Goal: Task Accomplishment & Management: Use online tool/utility

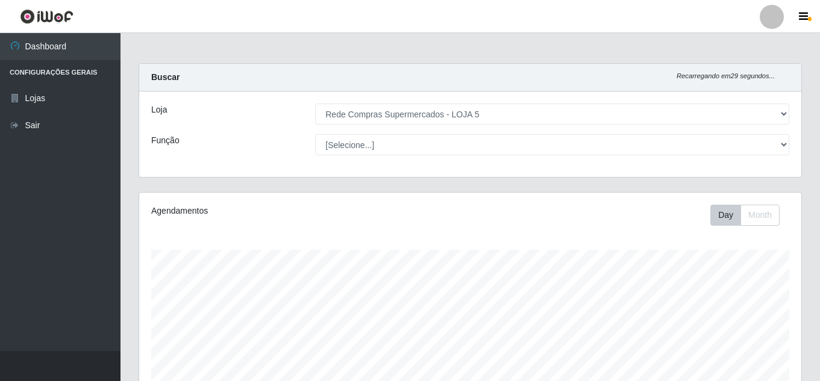
select select "397"
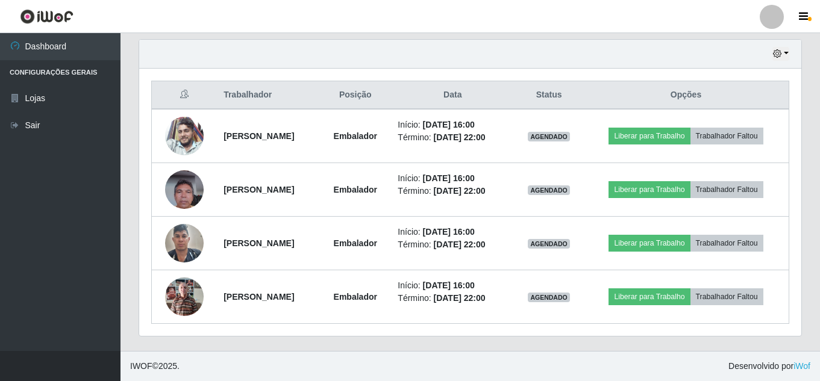
scroll to position [250, 662]
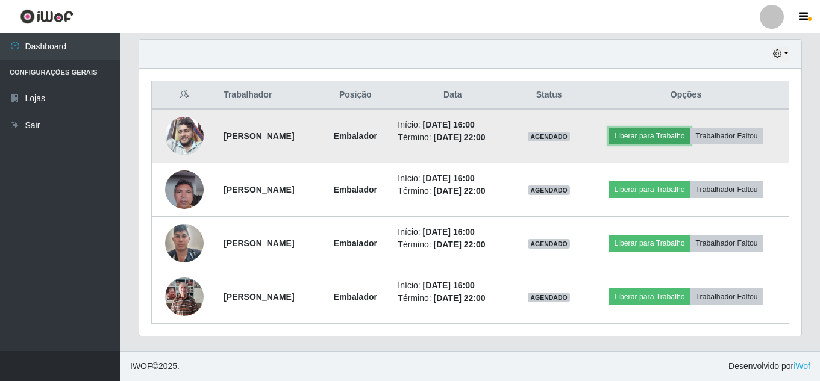
click at [675, 131] on button "Liberar para Trabalho" at bounding box center [648, 136] width 81 height 17
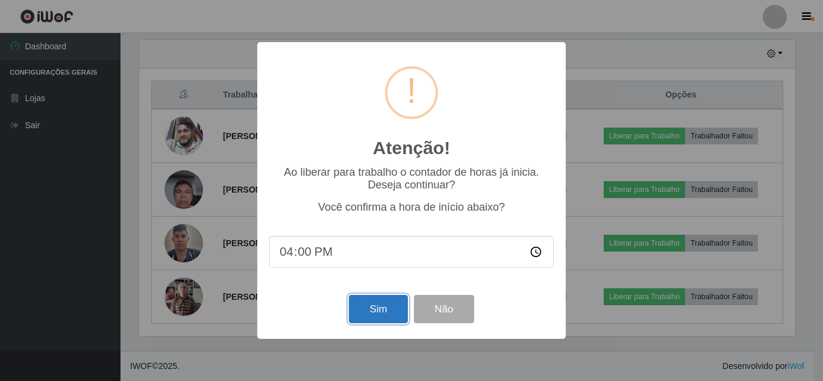
click at [357, 307] on button "Sim" at bounding box center [378, 309] width 58 height 28
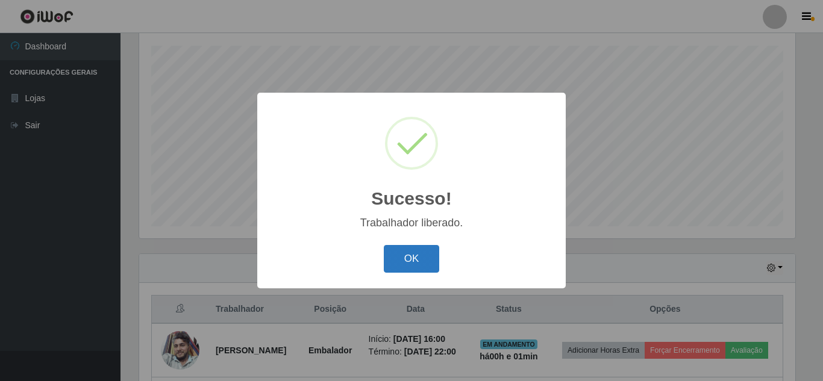
click at [409, 254] on button "OK" at bounding box center [412, 259] width 56 height 28
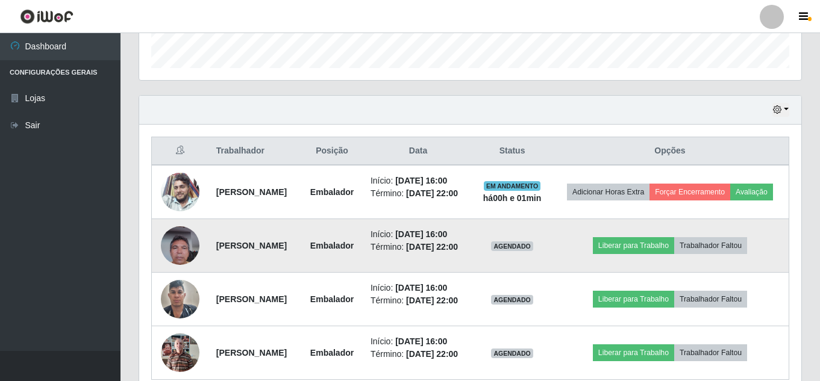
scroll to position [385, 0]
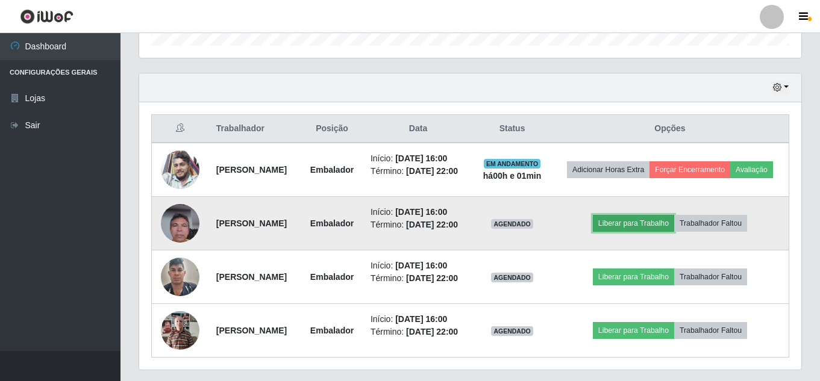
click at [661, 232] on button "Liberar para Trabalho" at bounding box center [633, 223] width 81 height 17
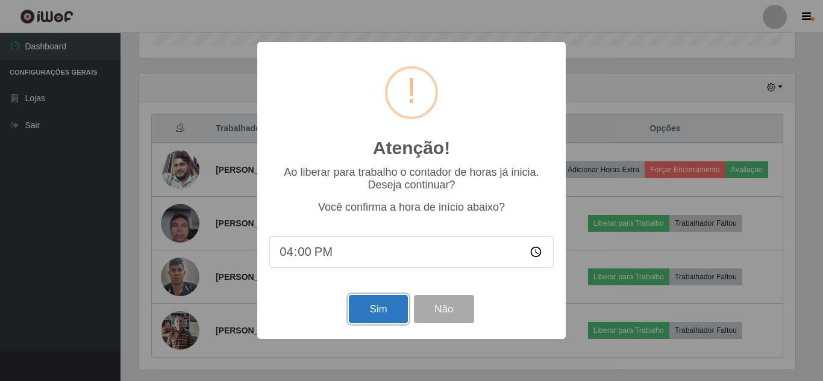
click at [375, 314] on button "Sim" at bounding box center [378, 309] width 58 height 28
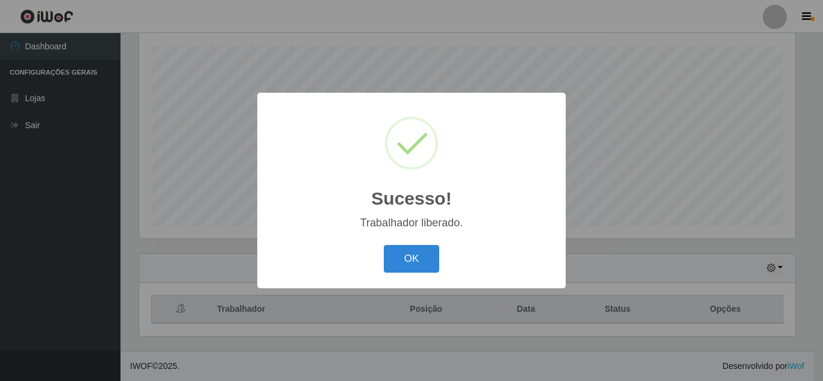
drag, startPoint x: 402, startPoint y: 255, endPoint x: 452, endPoint y: 249, distance: 49.8
click at [403, 256] on button "OK" at bounding box center [412, 259] width 56 height 28
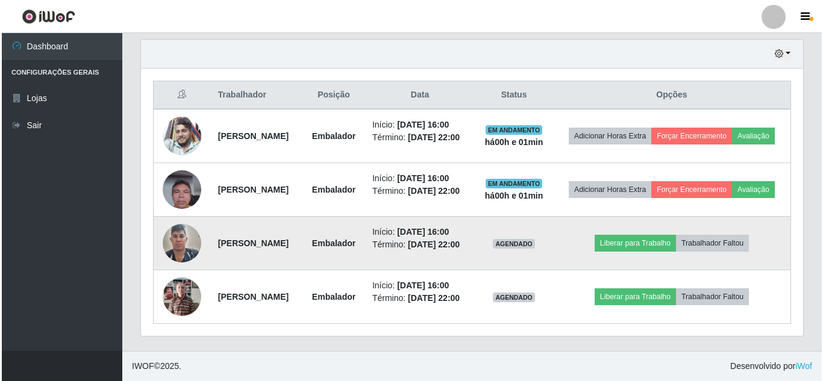
scroll to position [455, 0]
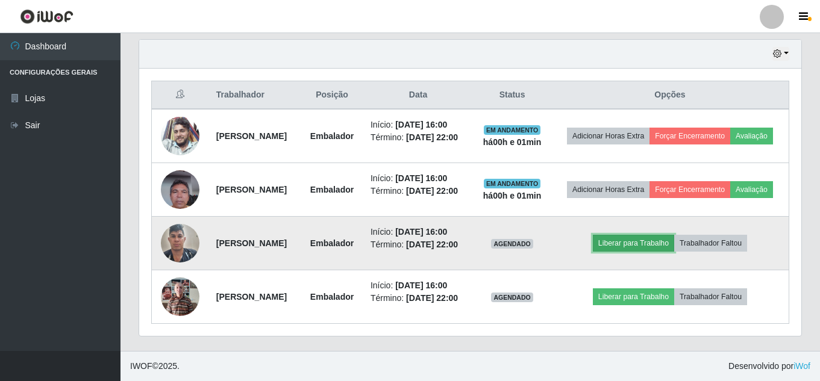
click at [631, 235] on button "Liberar para Trabalho" at bounding box center [633, 243] width 81 height 17
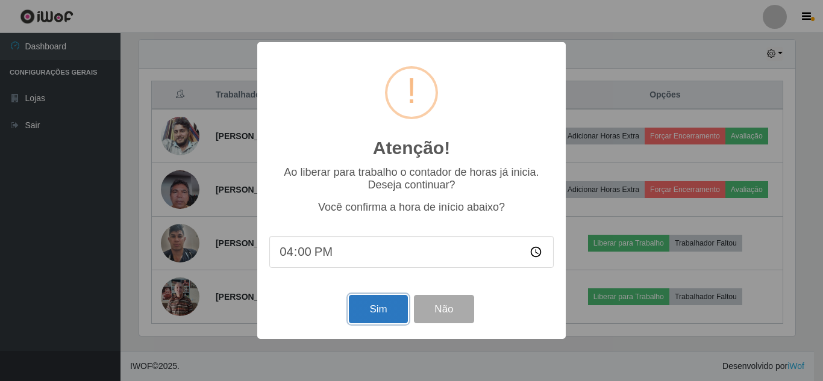
click at [396, 311] on button "Sim" at bounding box center [378, 309] width 58 height 28
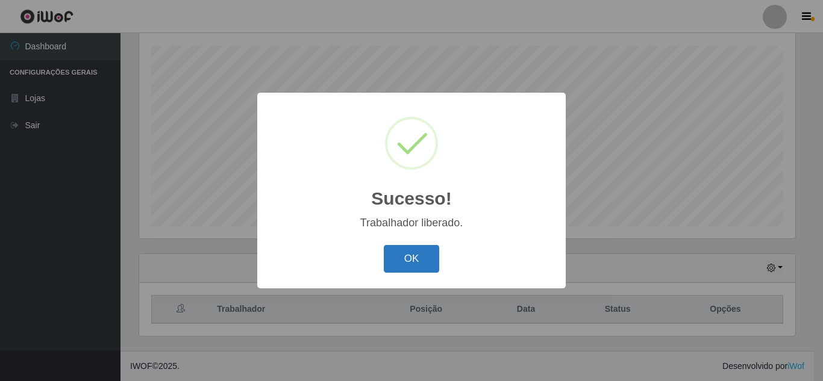
drag, startPoint x: 422, startPoint y: 255, endPoint x: 517, endPoint y: 245, distance: 95.8
click at [423, 255] on button "OK" at bounding box center [412, 259] width 56 height 28
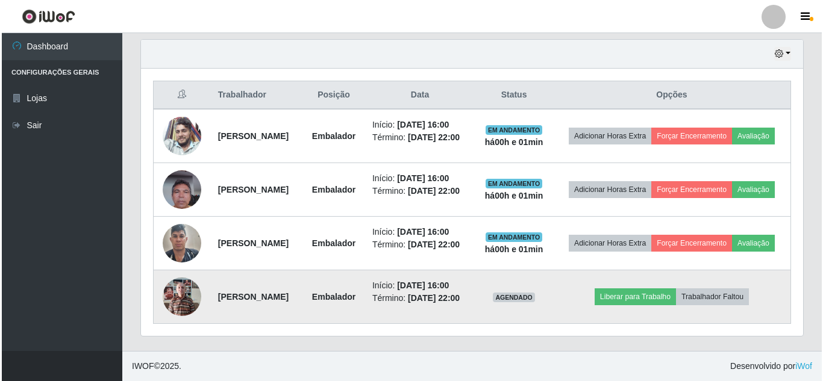
scroll to position [455, 0]
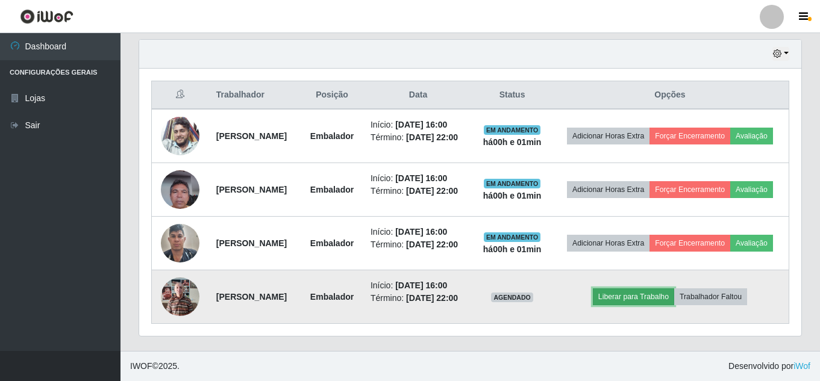
click at [644, 295] on button "Liberar para Trabalho" at bounding box center [633, 297] width 81 height 17
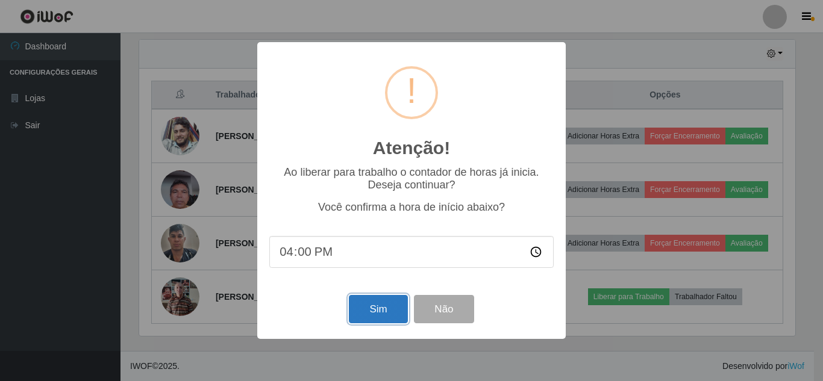
click at [372, 309] on button "Sim" at bounding box center [378, 309] width 58 height 28
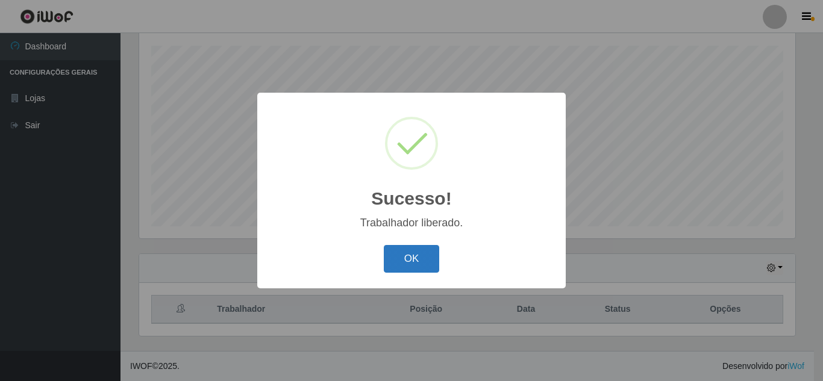
click at [419, 272] on button "OK" at bounding box center [412, 259] width 56 height 28
